Goal: Task Accomplishment & Management: Manage account settings

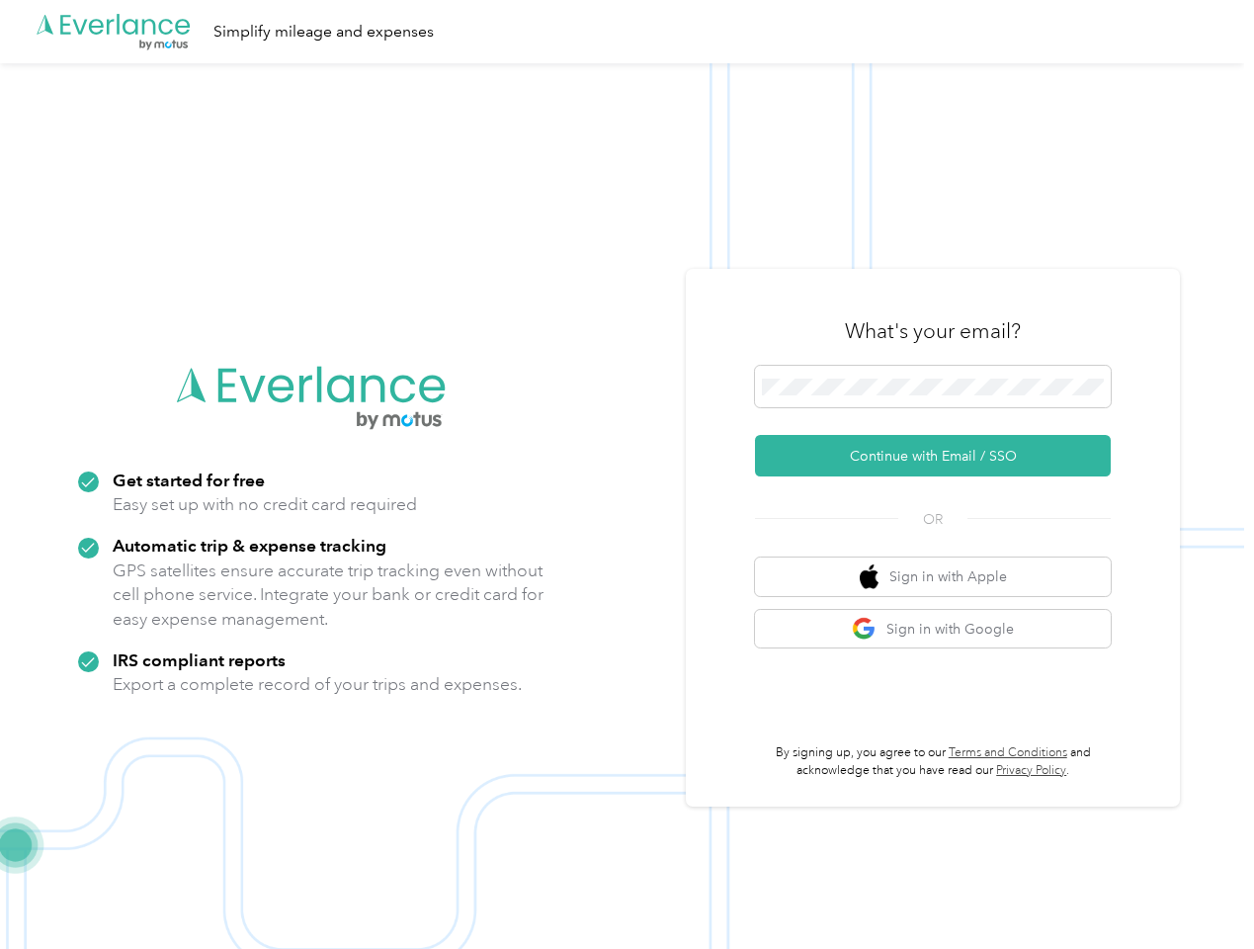
click at [626, 474] on img at bounding box center [622, 537] width 1244 height 949
click at [626, 32] on div ".cls-1 { fill: #00adee; } .cls-2 { fill: #fff; } .cls-3 { fill: #707372; } .cls…" at bounding box center [622, 31] width 1244 height 63
click at [941, 456] on button "Continue with Email / SSO" at bounding box center [933, 456] width 356 height 42
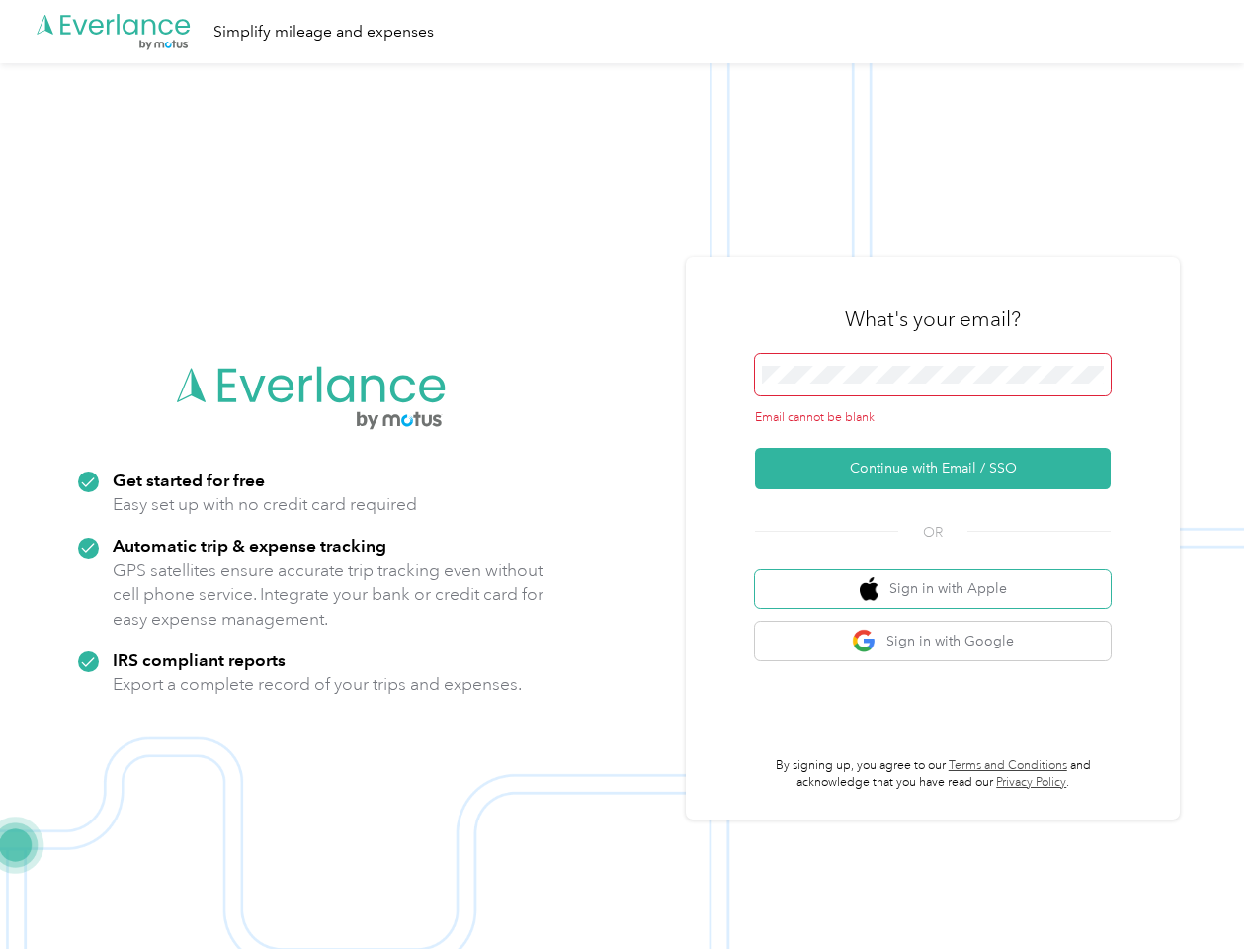
click at [941, 576] on button "Sign in with Apple" at bounding box center [933, 589] width 356 height 39
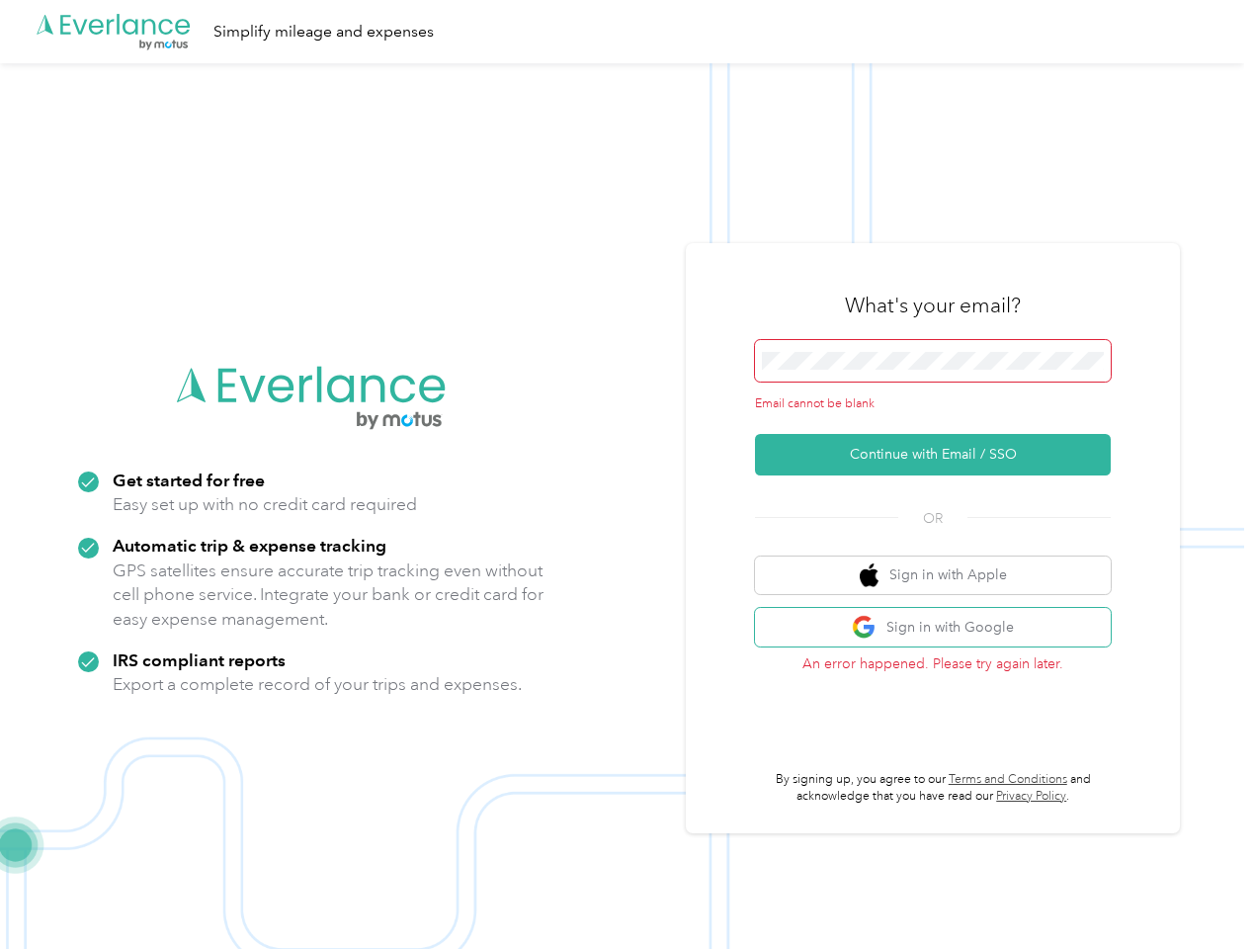
click at [941, 628] on button "Sign in with Google" at bounding box center [933, 627] width 356 height 39
